Goal: Check status: Check status

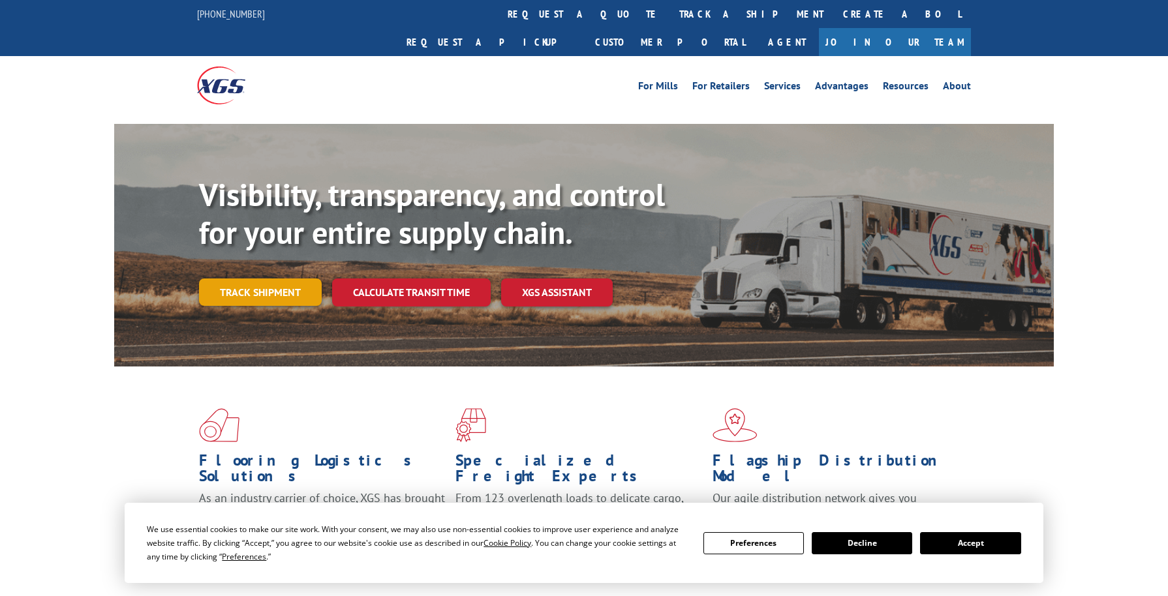
click at [243, 279] on link "Track shipment" at bounding box center [260, 292] width 123 height 27
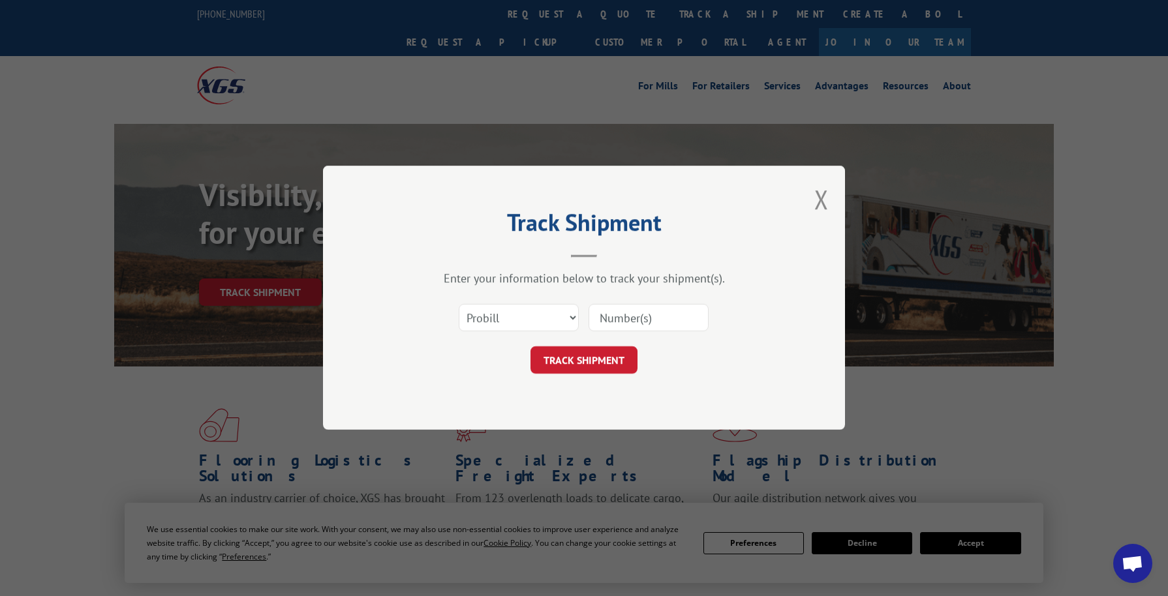
click at [607, 318] on input at bounding box center [648, 318] width 120 height 27
paste input "32332179"
type input "32332179"
click at [597, 361] on button "TRACK SHIPMENT" at bounding box center [583, 360] width 107 height 27
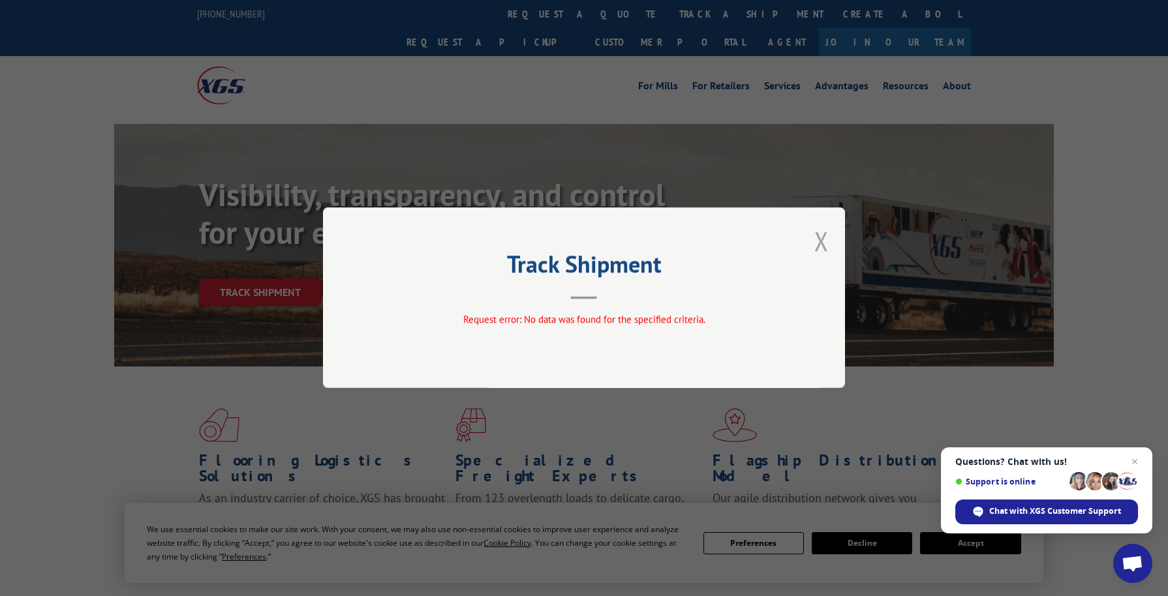
click at [825, 237] on button "Close modal" at bounding box center [821, 241] width 14 height 35
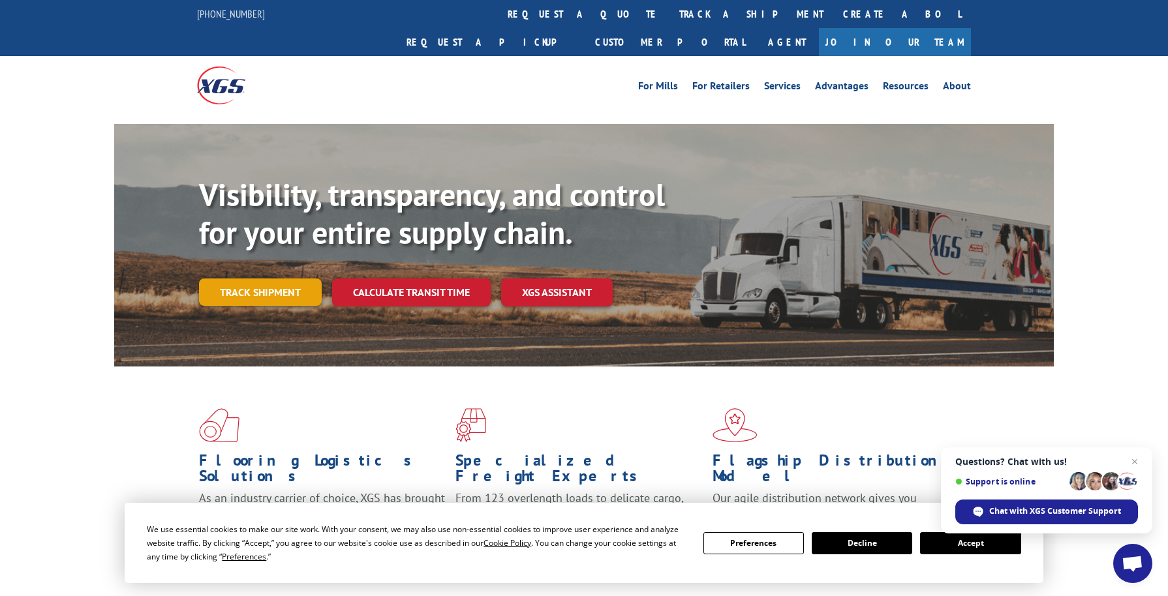
click at [282, 279] on link "Track shipment" at bounding box center [260, 292] width 123 height 27
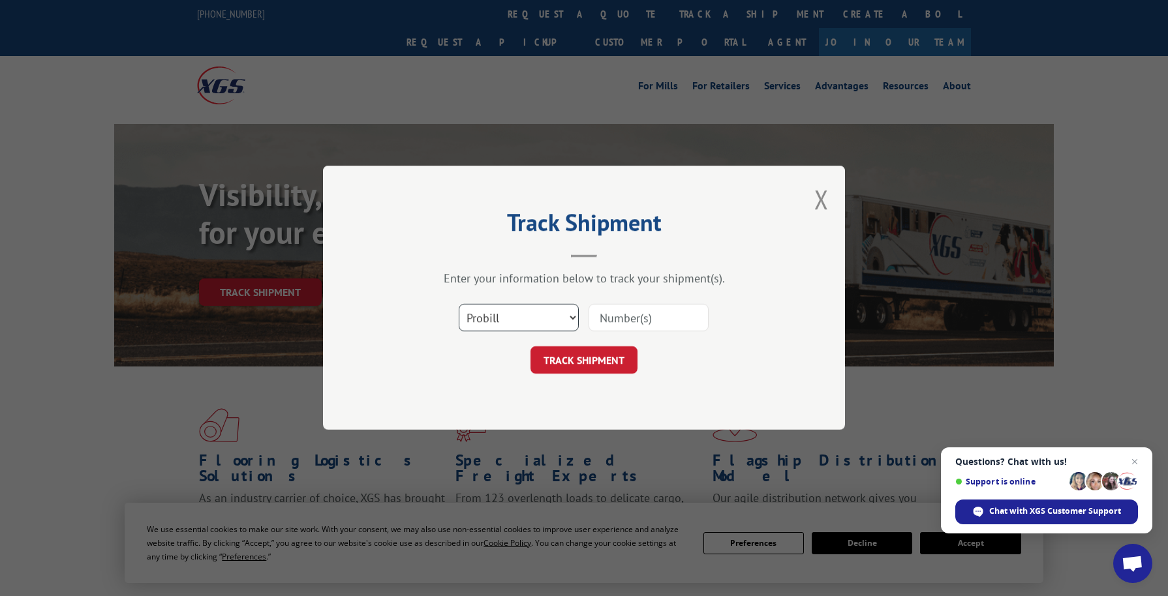
click at [562, 322] on select "Select category... Probill BOL PO" at bounding box center [519, 318] width 120 height 27
select select "bol"
click at [459, 305] on select "Select category... Probill BOL PO" at bounding box center [519, 318] width 120 height 27
click at [668, 318] on input at bounding box center [648, 318] width 120 height 27
paste input "32332179"
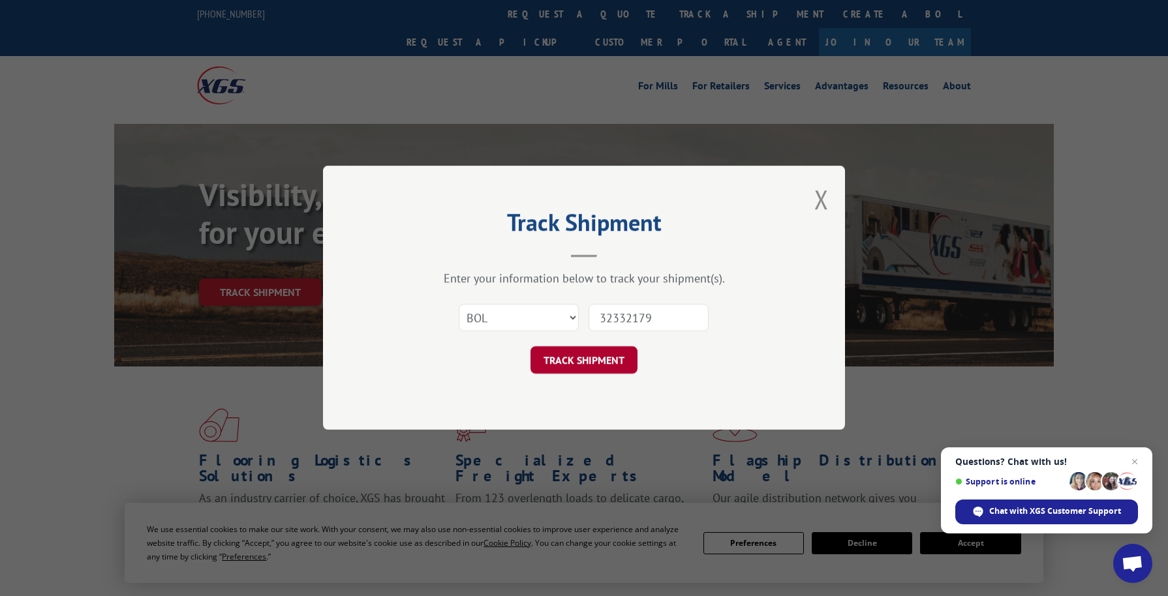
type input "32332179"
click at [586, 355] on button "TRACK SHIPMENT" at bounding box center [583, 360] width 107 height 27
